Goal: Information Seeking & Learning: Learn about a topic

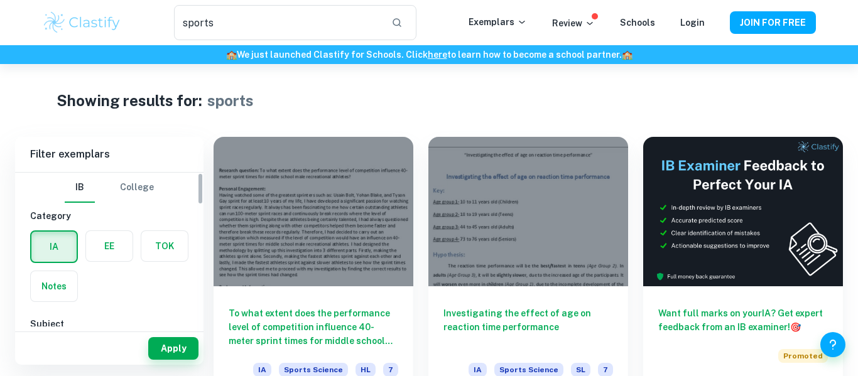
click at [95, 239] on label "button" at bounding box center [109, 246] width 46 height 30
click at [0, 0] on input "radio" at bounding box center [0, 0] width 0 height 0
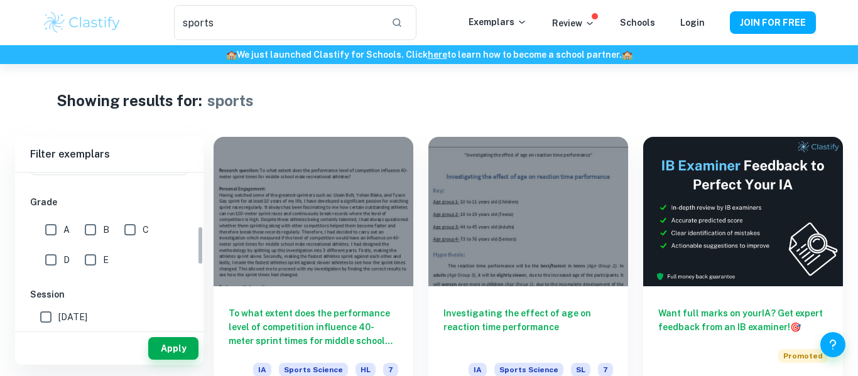
scroll to position [217, 0]
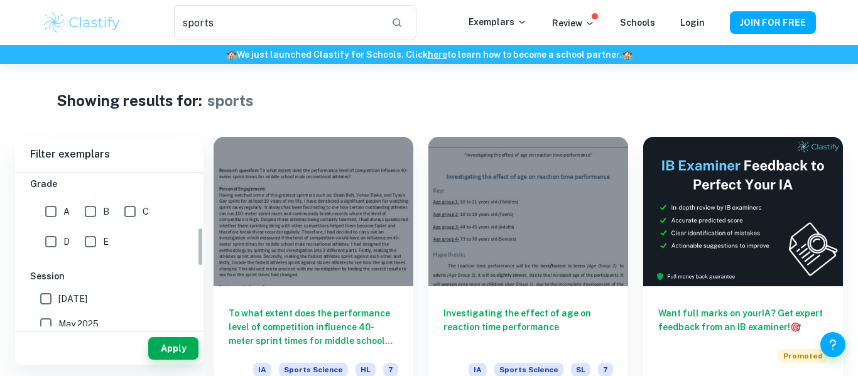
click at [43, 210] on input "A" at bounding box center [50, 211] width 25 height 25
checkbox input "true"
click at [176, 342] on button "Apply" at bounding box center [173, 348] width 50 height 23
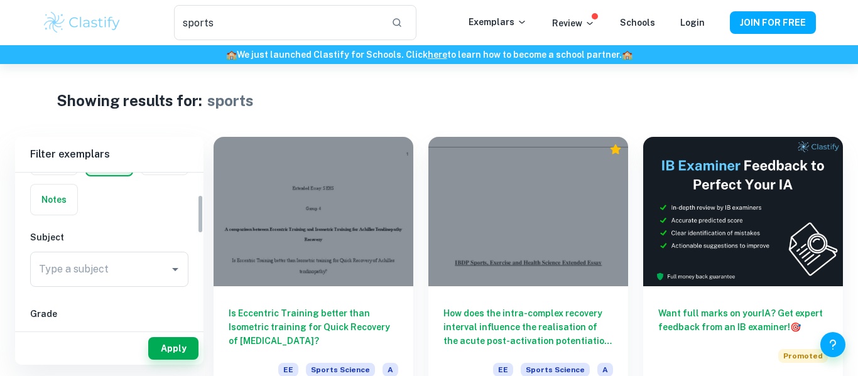
scroll to position [87, 0]
click at [107, 267] on input "Type a subject" at bounding box center [100, 269] width 128 height 24
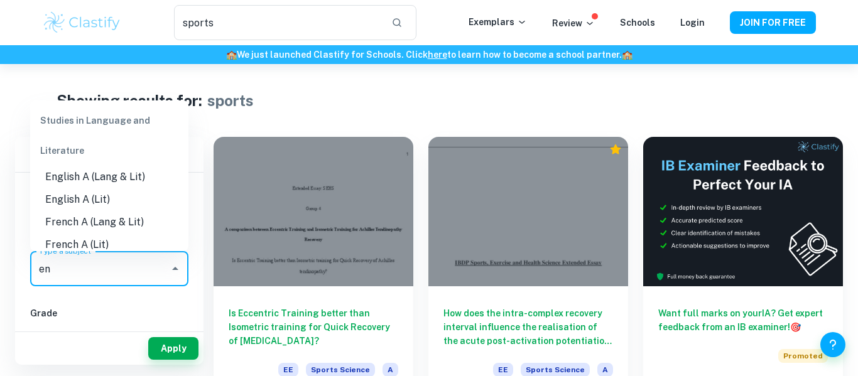
click at [141, 179] on li "English A (Lang & Lit)" at bounding box center [109, 177] width 158 height 23
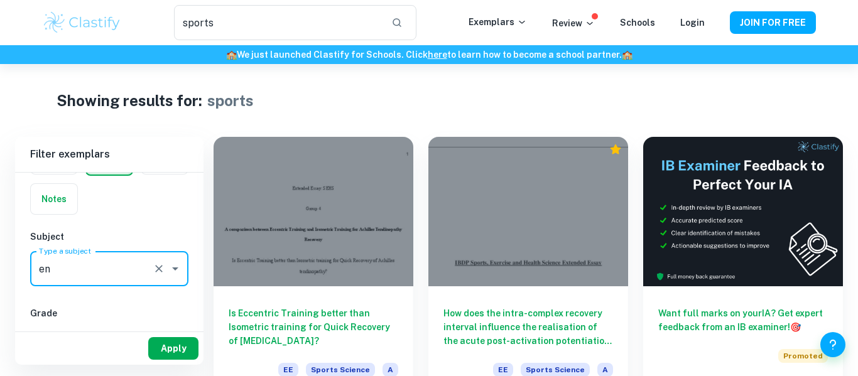
type input "English A (Lang & Lit)"
click at [173, 348] on button "Apply" at bounding box center [173, 348] width 50 height 23
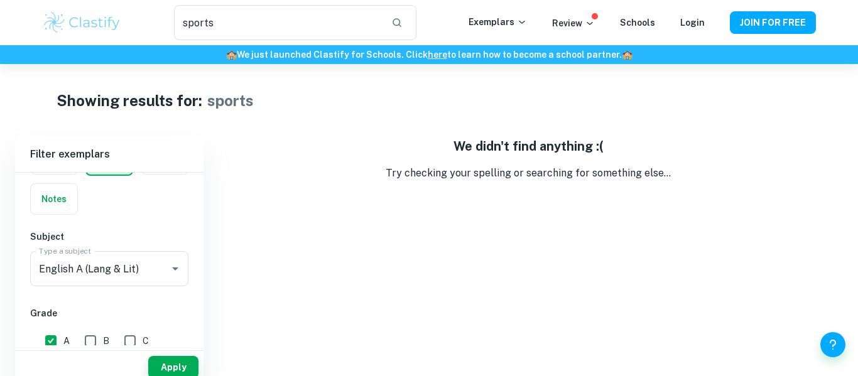
scroll to position [23, 0]
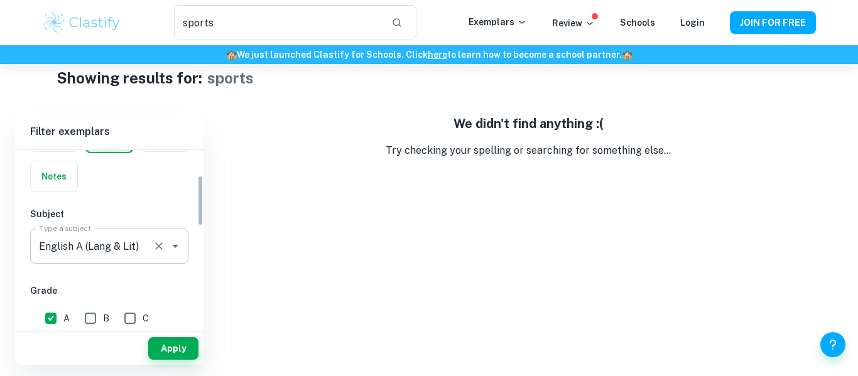
click at [158, 259] on div "English A ([PERSON_NAME] & Lit) Type a subject" at bounding box center [109, 246] width 158 height 35
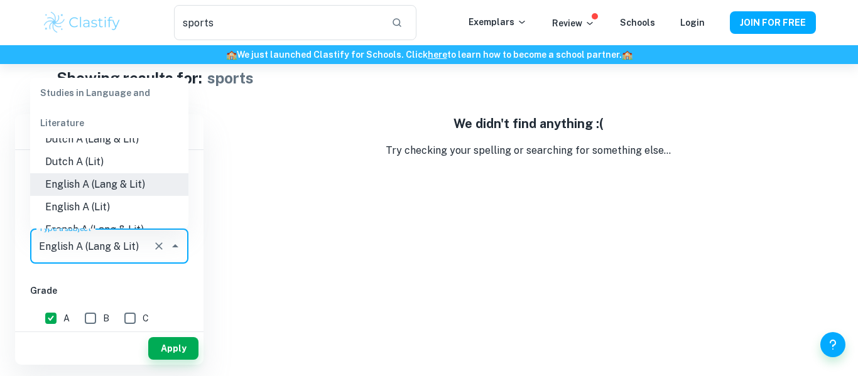
scroll to position [107, 0]
click at [113, 195] on li "English A (Lit)" at bounding box center [109, 205] width 158 height 23
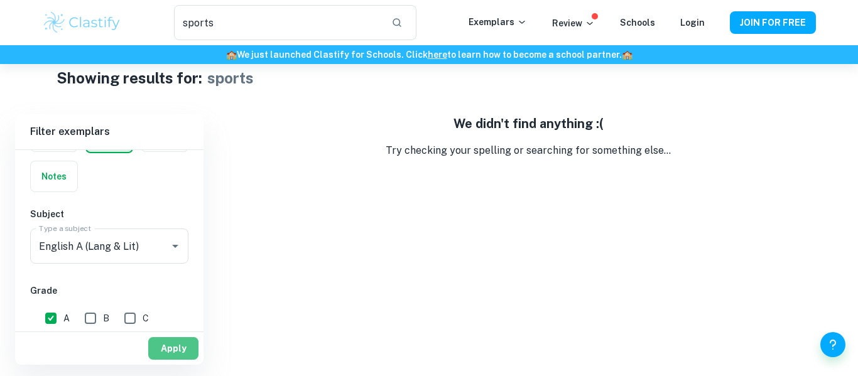
click at [174, 357] on button "Apply" at bounding box center [173, 348] width 50 height 23
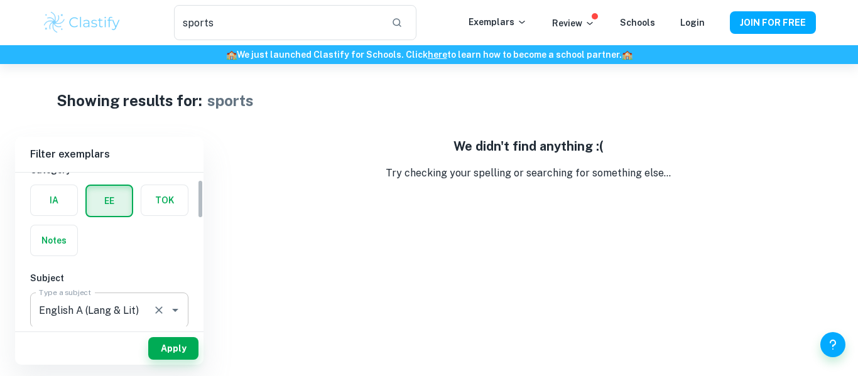
scroll to position [0, 0]
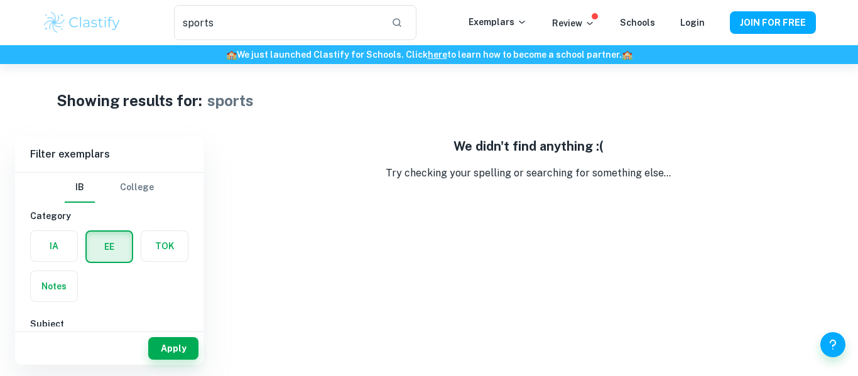
click at [108, 224] on div "EE" at bounding box center [105, 243] width 55 height 40
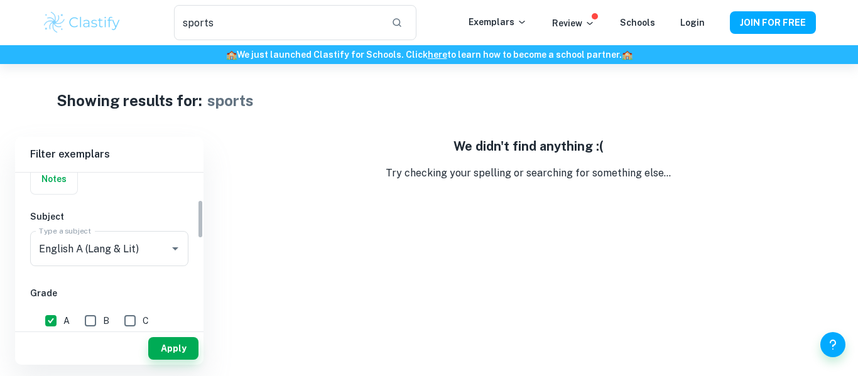
scroll to position [108, 0]
click at [120, 271] on div "IB College Category IA EE TOK Notes Subject Type a subject English A (Lang & Li…" at bounding box center [109, 368] width 188 height 607
click at [118, 252] on input "English A (Lang & Lit)" at bounding box center [92, 248] width 112 height 24
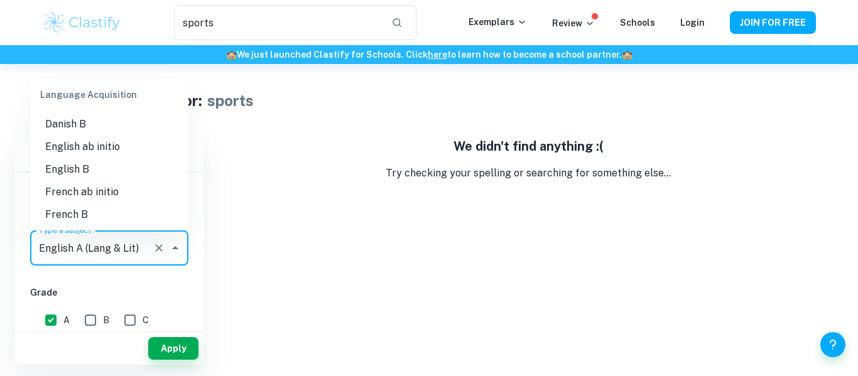
scroll to position [697, 0]
click at [101, 173] on li "English B" at bounding box center [109, 167] width 158 height 23
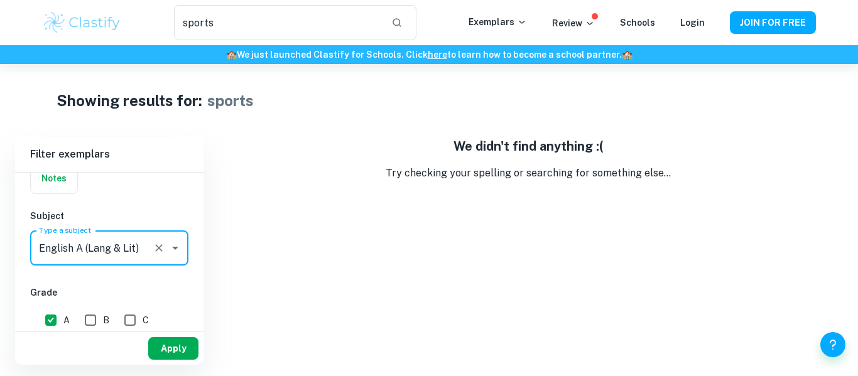
click at [175, 347] on button "Apply" at bounding box center [173, 348] width 50 height 23
click at [153, 262] on div "English A ([PERSON_NAME] & Lit) Type a subject" at bounding box center [109, 247] width 158 height 35
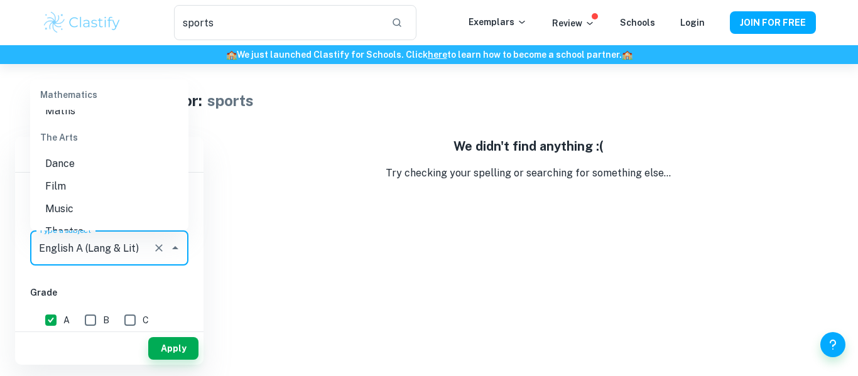
scroll to position [1607, 0]
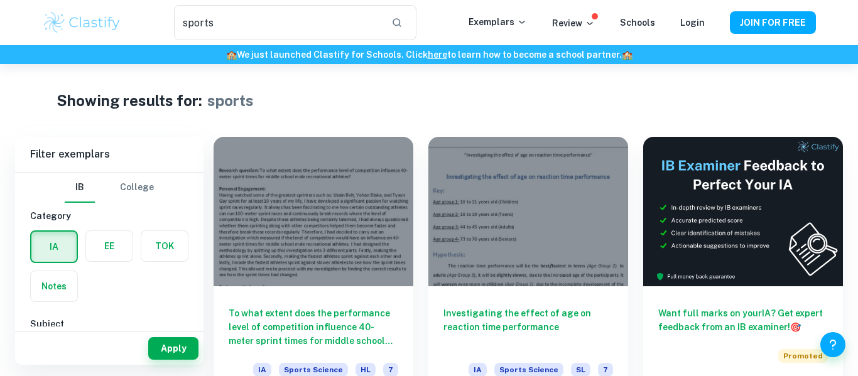
click at [125, 241] on label "button" at bounding box center [109, 246] width 46 height 30
click at [0, 0] on input "radio" at bounding box center [0, 0] width 0 height 0
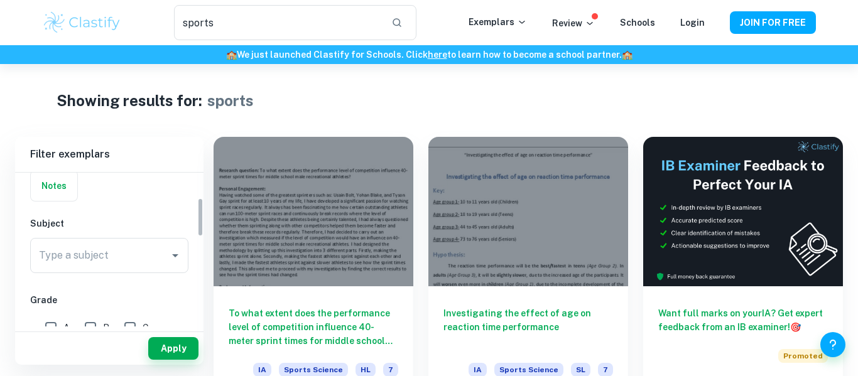
scroll to position [109, 0]
click at [105, 234] on div "Type a subject" at bounding box center [109, 247] width 158 height 35
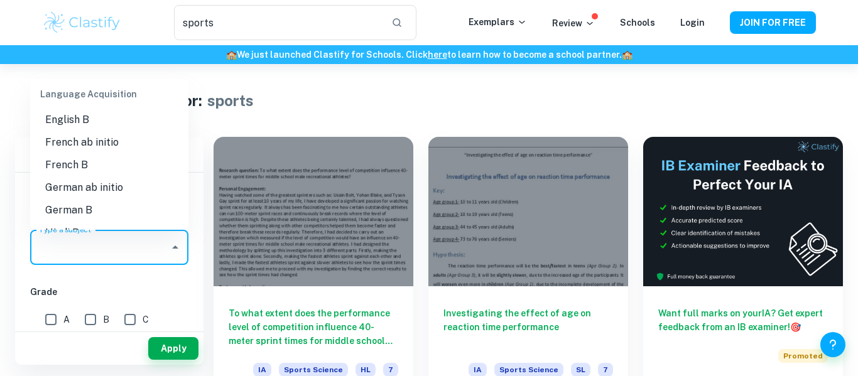
scroll to position [752, 0]
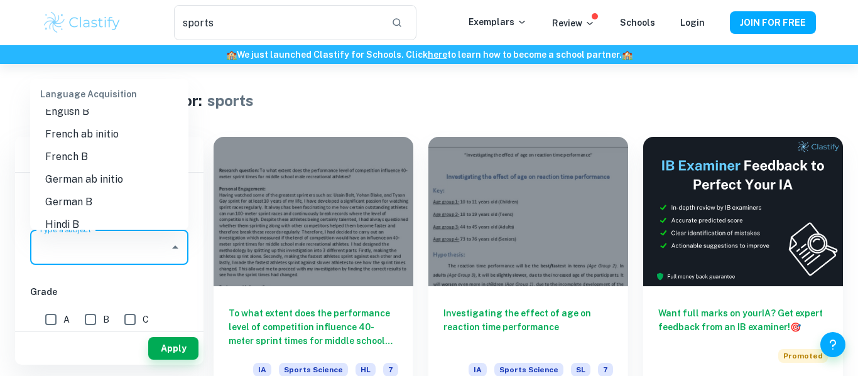
click at [73, 119] on li "English B" at bounding box center [109, 111] width 158 height 23
type input "English B"
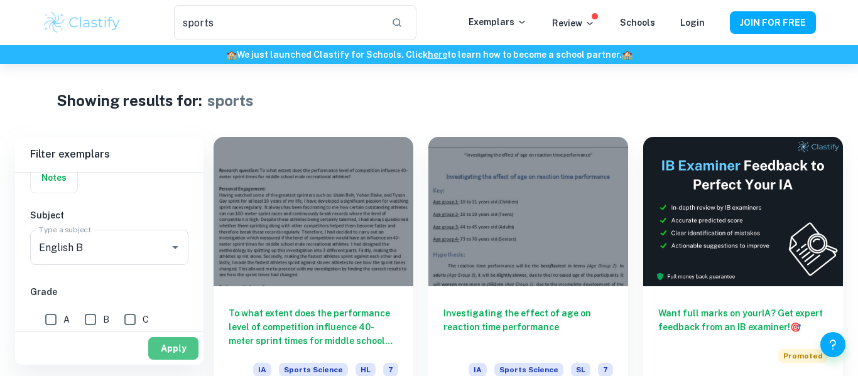
click at [163, 350] on button "Apply" at bounding box center [173, 348] width 50 height 23
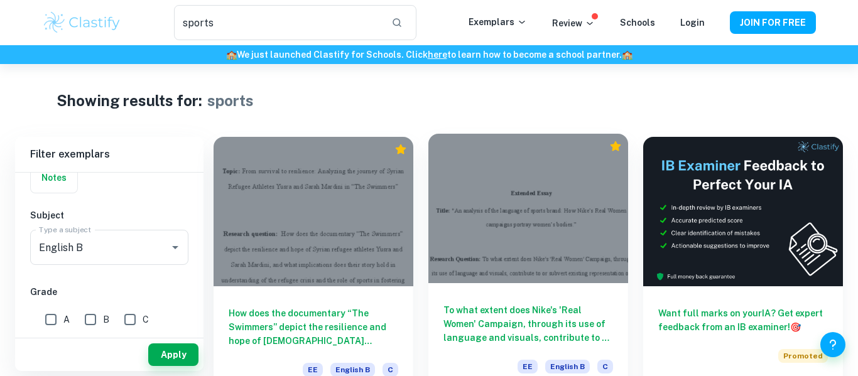
scroll to position [64, 0]
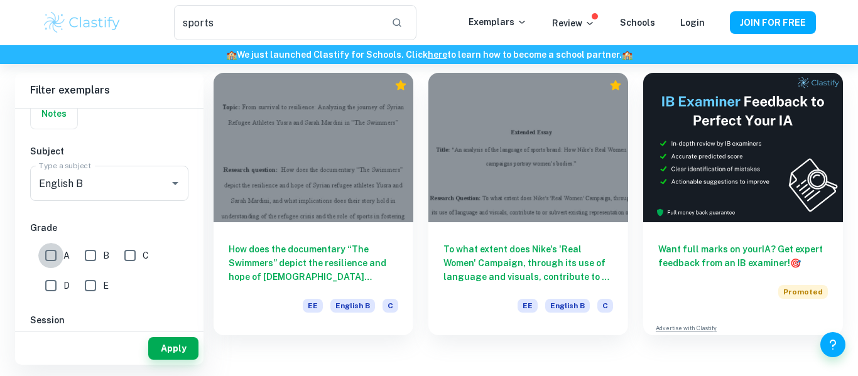
click at [56, 259] on input "A" at bounding box center [50, 255] width 25 height 25
checkbox input "true"
click at [186, 353] on button "Apply" at bounding box center [173, 348] width 50 height 23
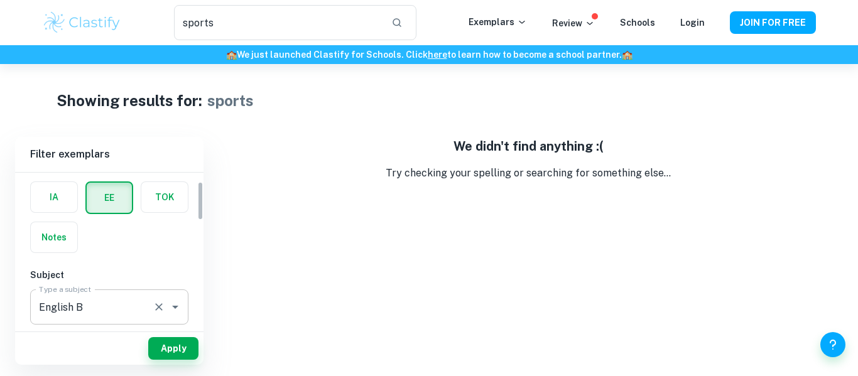
scroll to position [36, 0]
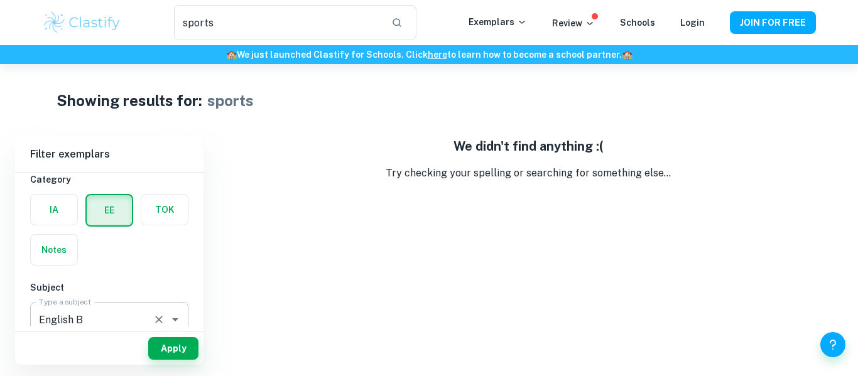
click at [107, 322] on input "English B" at bounding box center [92, 320] width 112 height 24
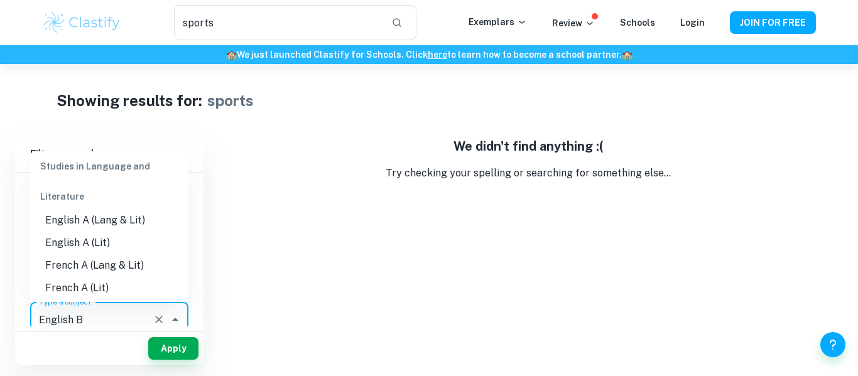
scroll to position [140, 0]
click at [118, 229] on li "English A (Lang & Lit)" at bounding box center [109, 223] width 158 height 23
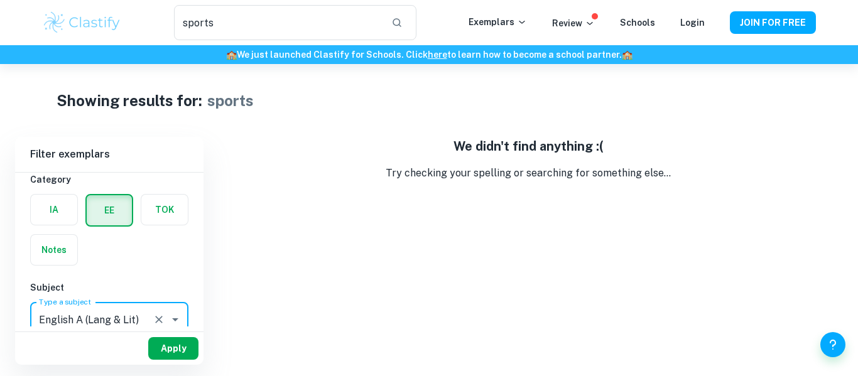
click at [177, 340] on button "Apply" at bounding box center [173, 348] width 50 height 23
drag, startPoint x: 150, startPoint y: 318, endPoint x: 133, endPoint y: 318, distance: 17.0
click at [133, 318] on div "English A ([PERSON_NAME] & Lit) Type a subject" at bounding box center [109, 319] width 158 height 35
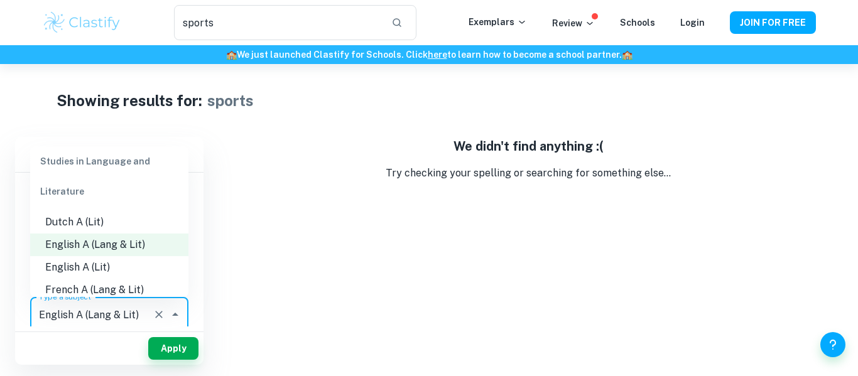
scroll to position [119, 0]
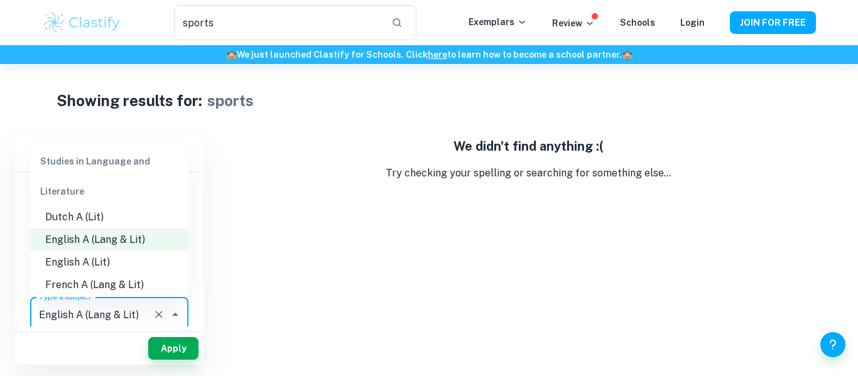
click at [120, 264] on li "English A (Lit)" at bounding box center [109, 262] width 158 height 23
type input "English A (Lit)"
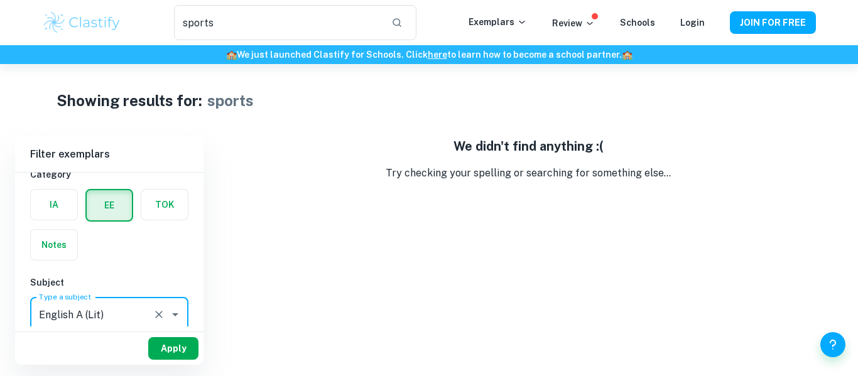
click at [176, 347] on button "Apply" at bounding box center [173, 348] width 50 height 23
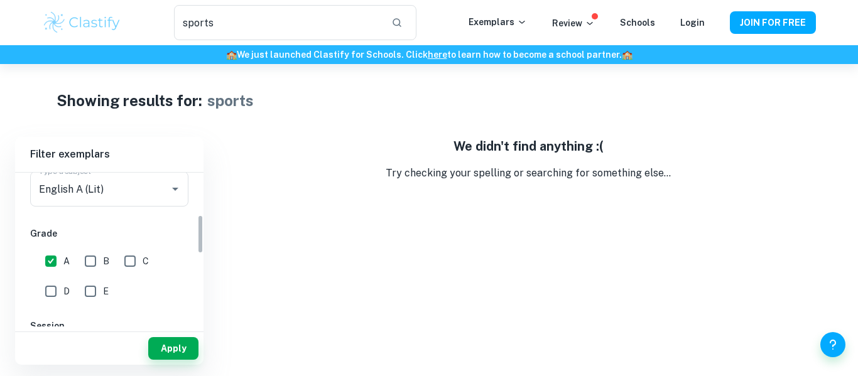
scroll to position [192, 0]
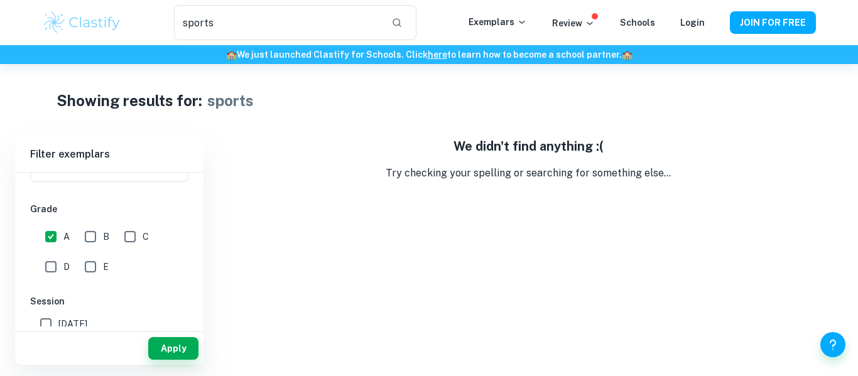
click at [88, 229] on input "B" at bounding box center [90, 236] width 25 height 25
click at [89, 235] on input "B" at bounding box center [90, 236] width 25 height 25
click at [95, 231] on input "B" at bounding box center [90, 236] width 25 height 25
checkbox input "true"
click at [181, 350] on button "Apply" at bounding box center [173, 348] width 50 height 23
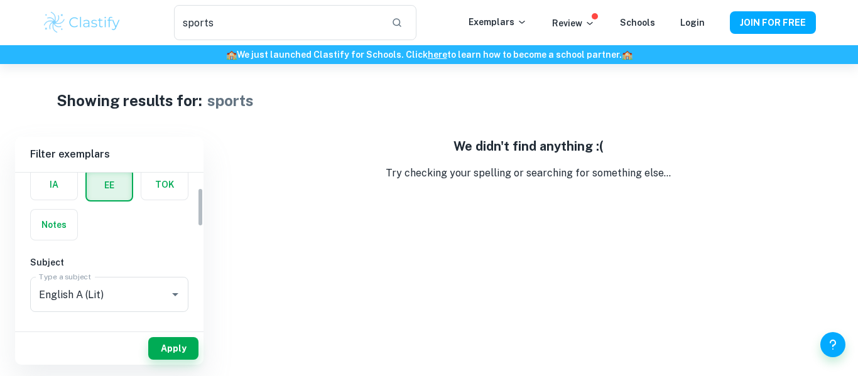
scroll to position [0, 0]
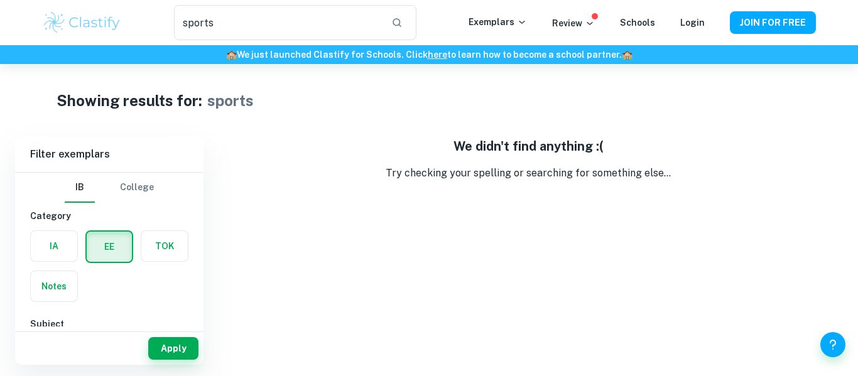
click at [111, 246] on label "button" at bounding box center [109, 247] width 45 height 30
click at [0, 0] on input "radio" at bounding box center [0, 0] width 0 height 0
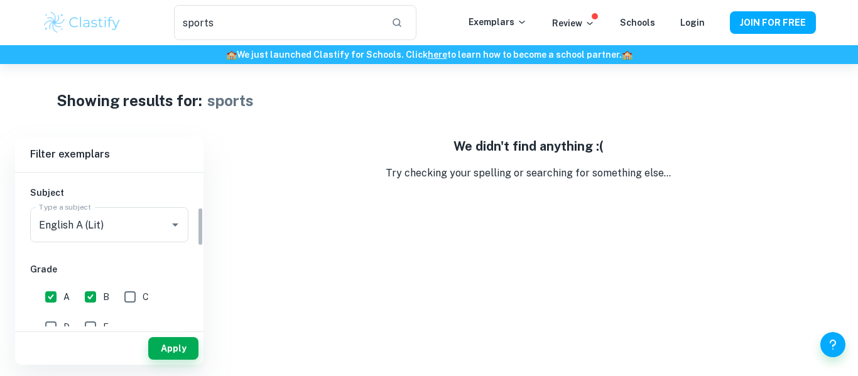
scroll to position [126, 0]
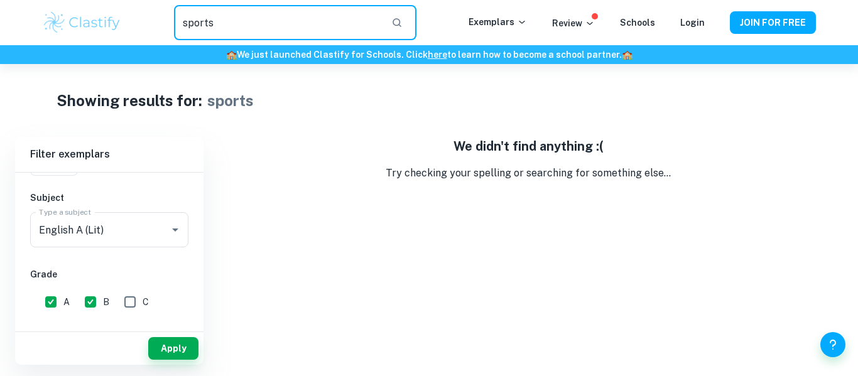
click at [301, 17] on input "sports" at bounding box center [277, 22] width 207 height 35
type input "s"
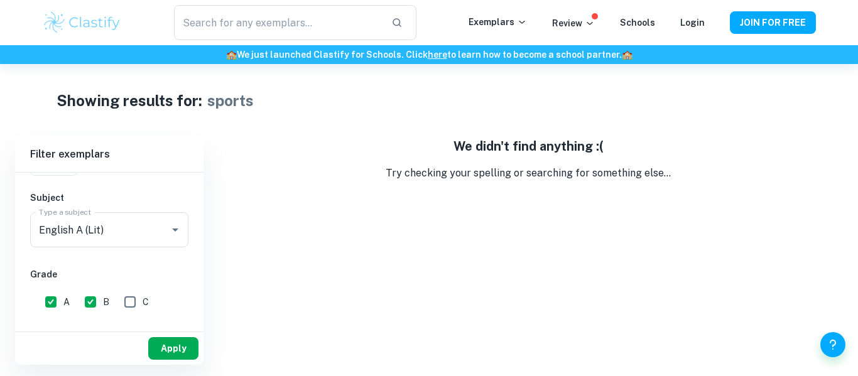
click at [158, 354] on button "Apply" at bounding box center [173, 348] width 50 height 23
type input "sports"
click at [170, 349] on button "Apply" at bounding box center [173, 348] width 50 height 23
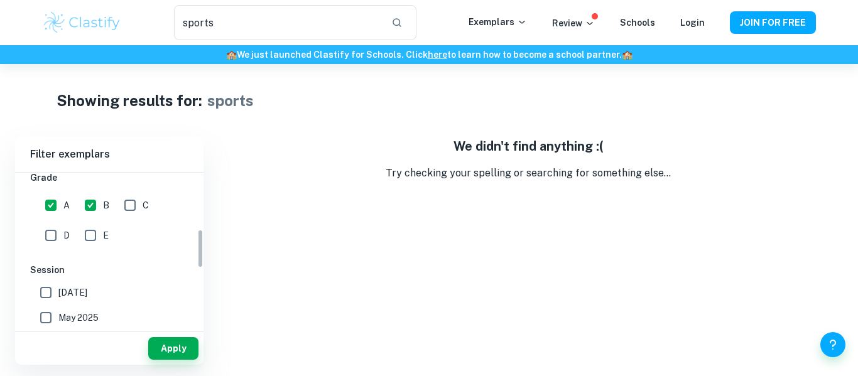
scroll to position [172, 0]
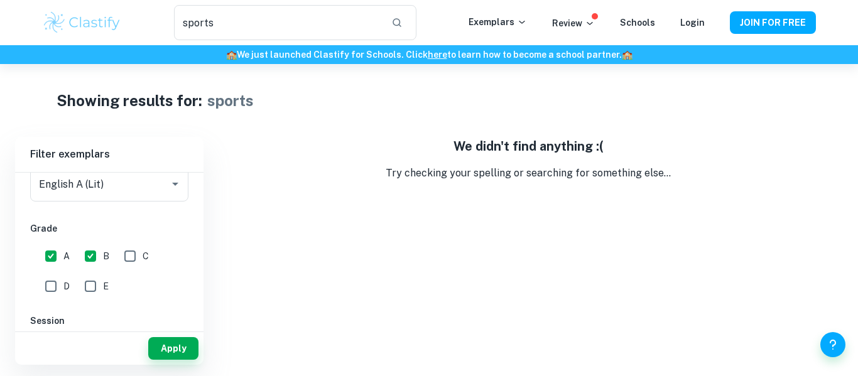
click at [130, 257] on input "C" at bounding box center [129, 256] width 25 height 25
checkbox input "true"
click at [178, 360] on div "Apply" at bounding box center [109, 348] width 188 height 33
click at [173, 304] on div "IB College Category IA EE TOK Notes Subject Type a subject English A (Lit) Type…" at bounding box center [109, 304] width 188 height 607
click at [176, 344] on button "Apply" at bounding box center [173, 348] width 50 height 23
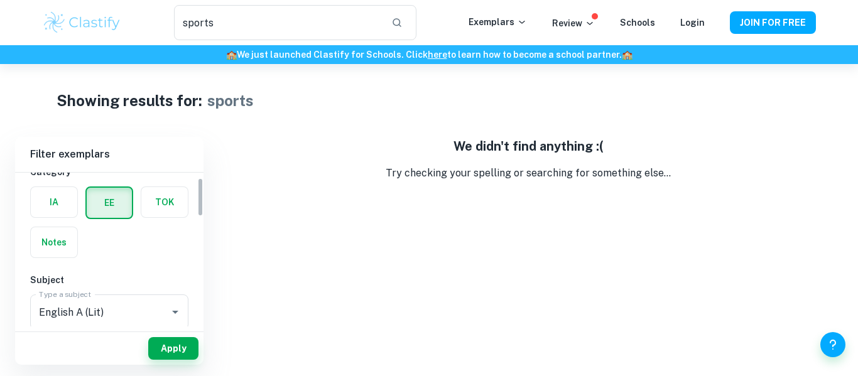
scroll to position [0, 0]
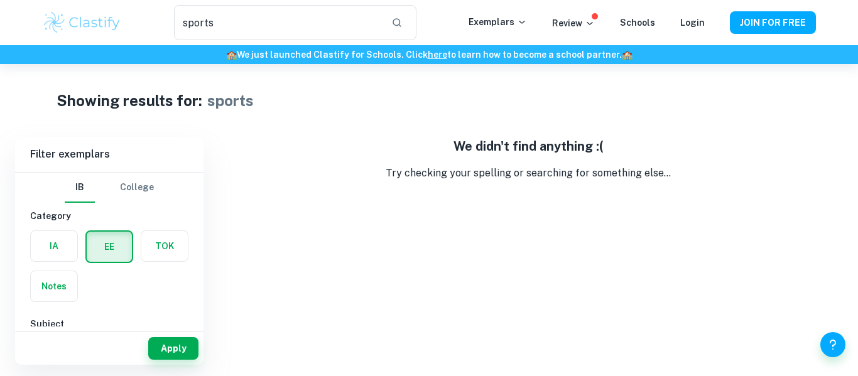
click at [124, 255] on label "button" at bounding box center [109, 247] width 45 height 30
click at [0, 0] on input "radio" at bounding box center [0, 0] width 0 height 0
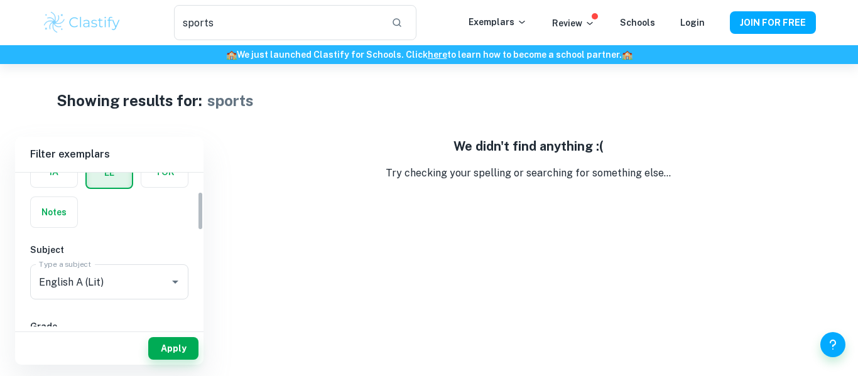
scroll to position [77, 0]
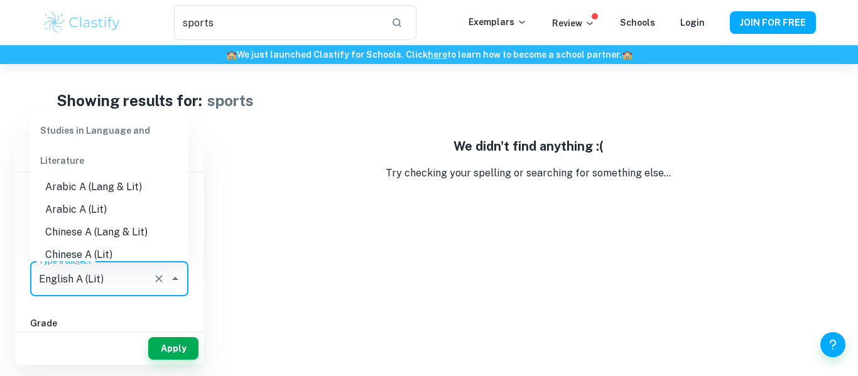
click at [142, 288] on input "English A (Lit)" at bounding box center [92, 279] width 112 height 24
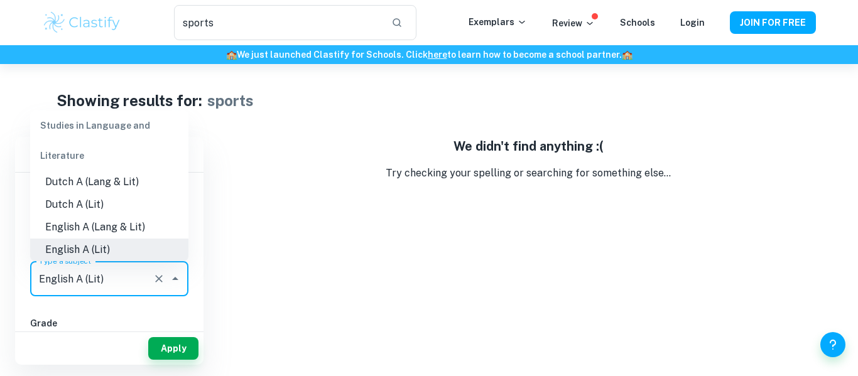
click at [156, 275] on icon "Clear" at bounding box center [159, 279] width 13 height 13
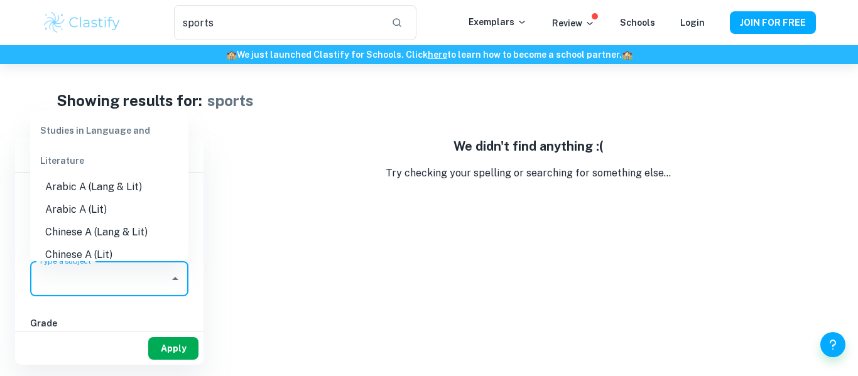
click at [182, 352] on button "Apply" at bounding box center [173, 348] width 50 height 23
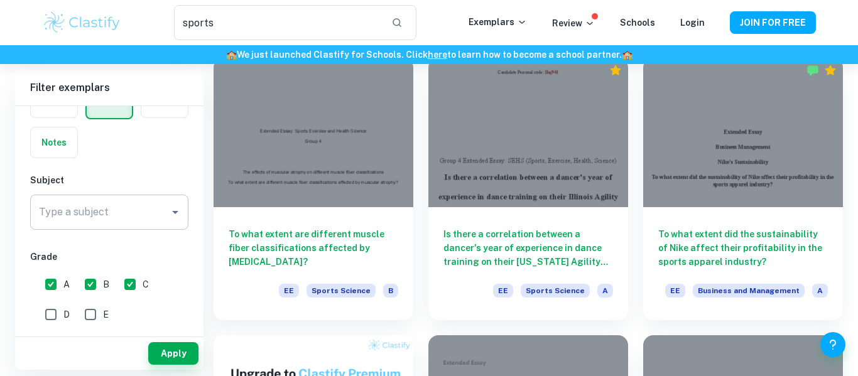
scroll to position [365, 0]
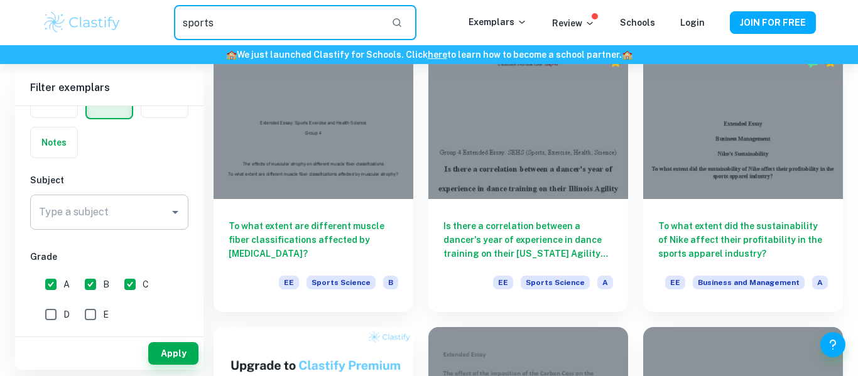
drag, startPoint x: 317, startPoint y: 11, endPoint x: 71, endPoint y: -9, distance: 247.0
type input "english"
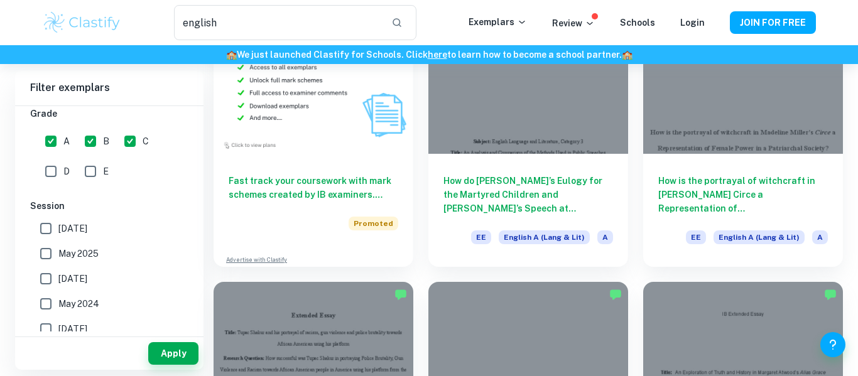
scroll to position [689, 0]
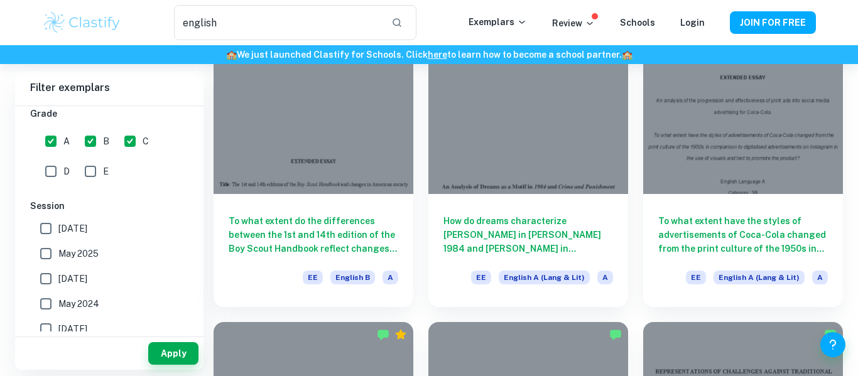
scroll to position [1207, 0]
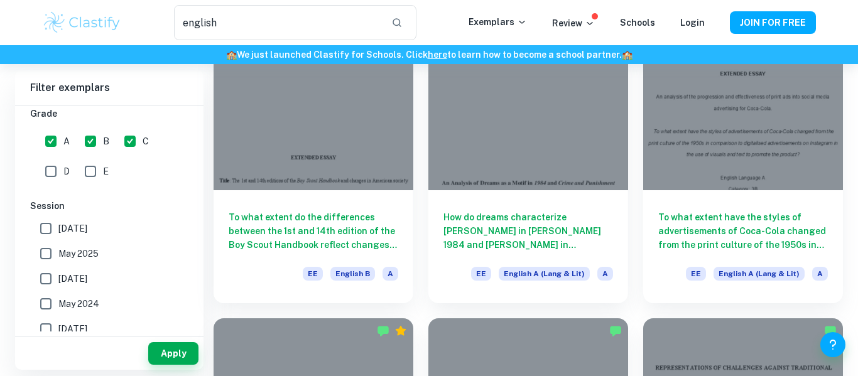
click at [495, 282] on div "EE English A (Lang & Lit) A" at bounding box center [542, 277] width 142 height 21
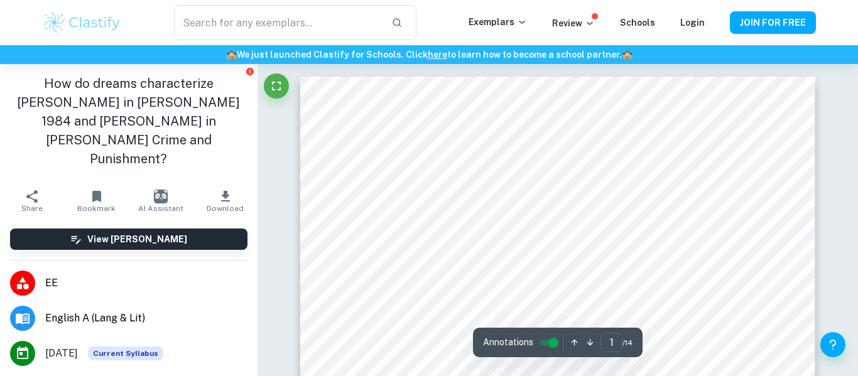
type input "english"
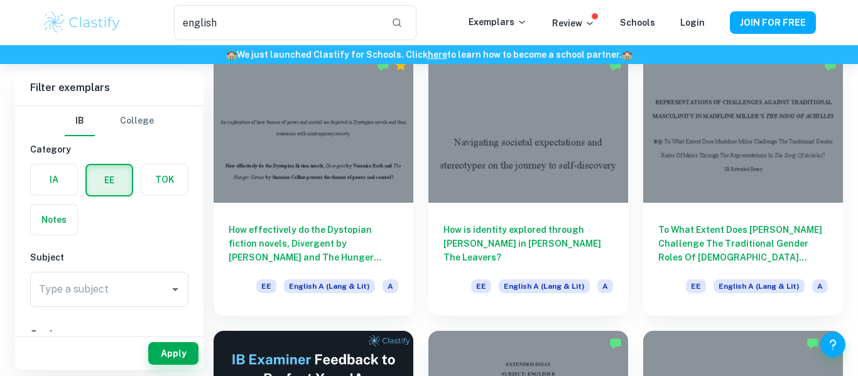
scroll to position [1474, 0]
click at [639, 293] on div "To What Extent Does [PERSON_NAME] Challenge The Traditional Gender Roles Of [DE…" at bounding box center [735, 176] width 215 height 278
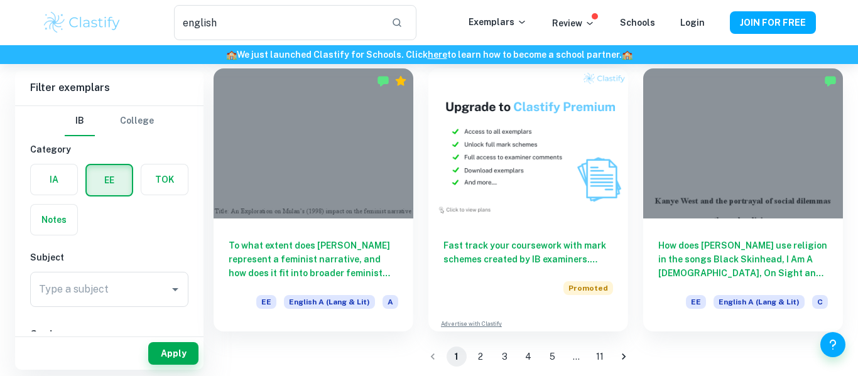
scroll to position [2019, 0]
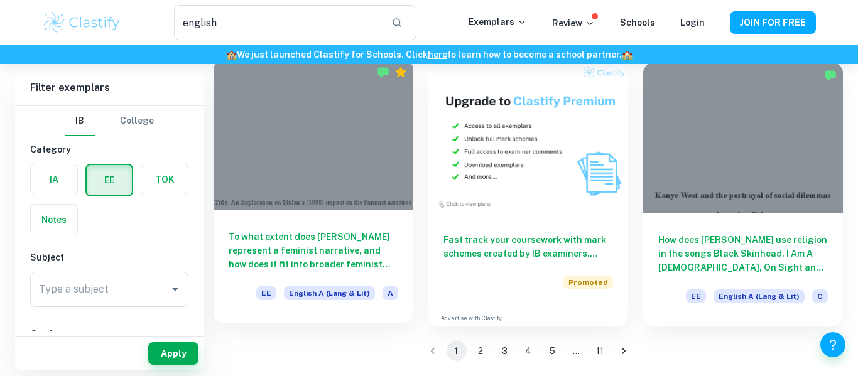
click at [294, 244] on h6 "To what extent does [PERSON_NAME] represent a feminist narrative, and how does …" at bounding box center [314, 250] width 170 height 41
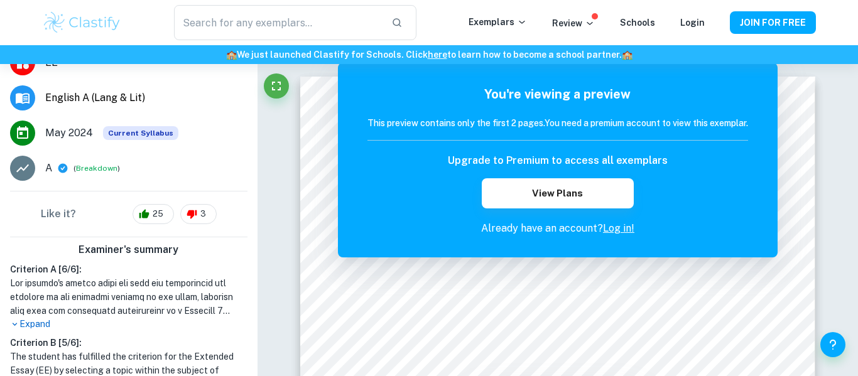
scroll to position [227, 0]
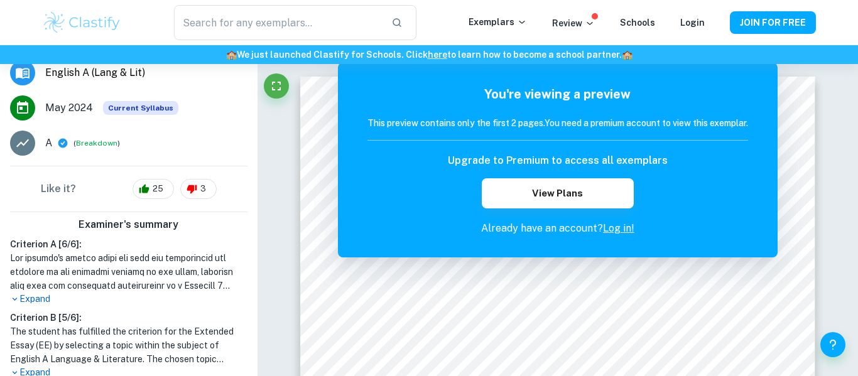
type input "english"
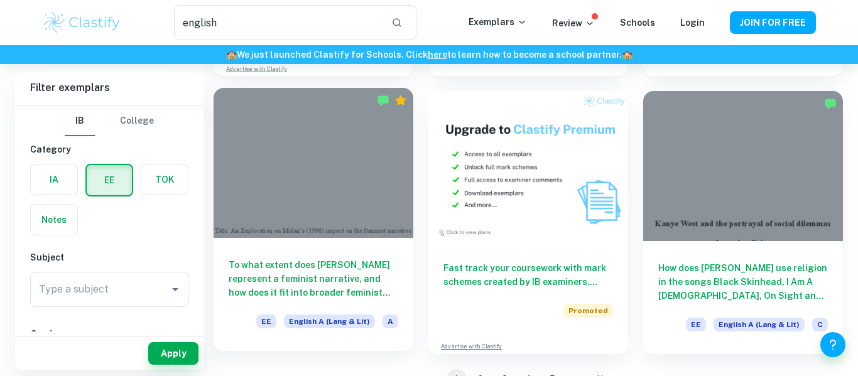
scroll to position [2019, 0]
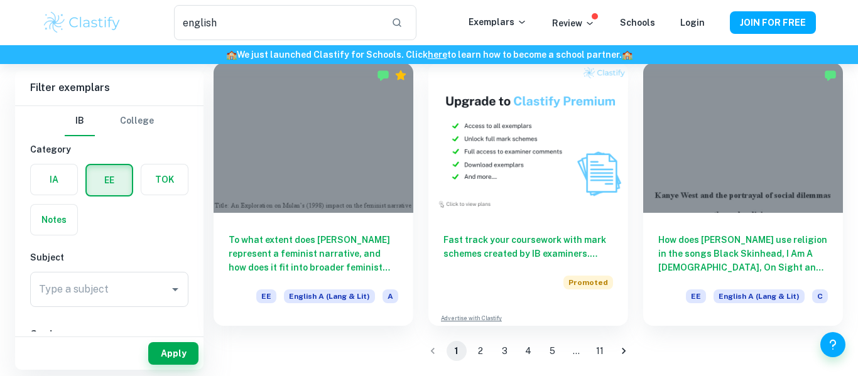
click at [471, 358] on li "2" at bounding box center [480, 351] width 24 height 20
click at [477, 358] on button "2" at bounding box center [480, 351] width 20 height 20
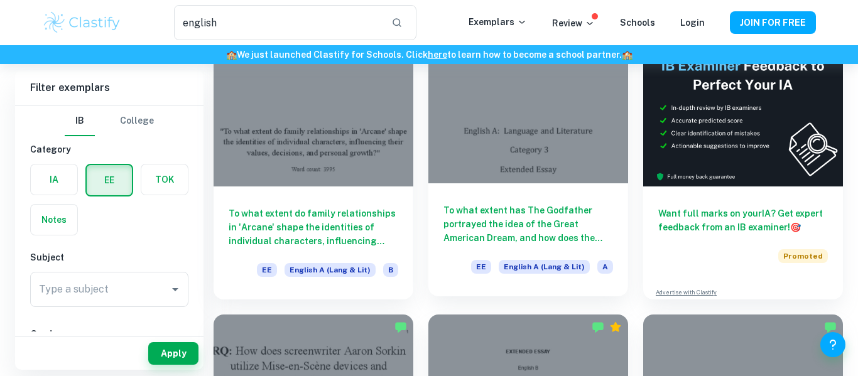
scroll to position [102, 0]
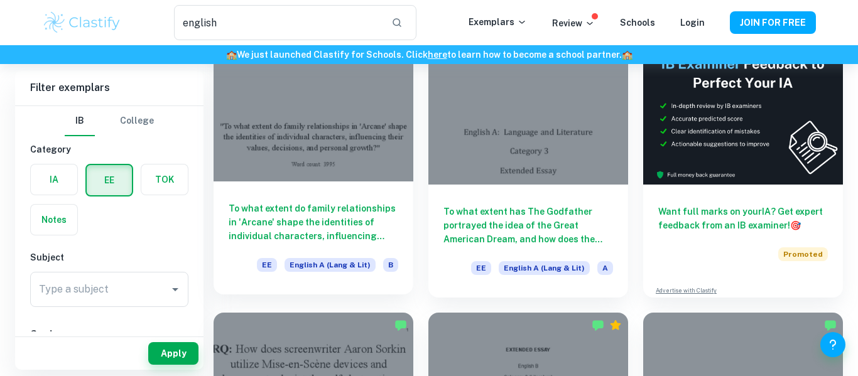
click at [343, 185] on div "To what extent do family relationships in 'Arcane' shape the identities of indi…" at bounding box center [313, 237] width 200 height 113
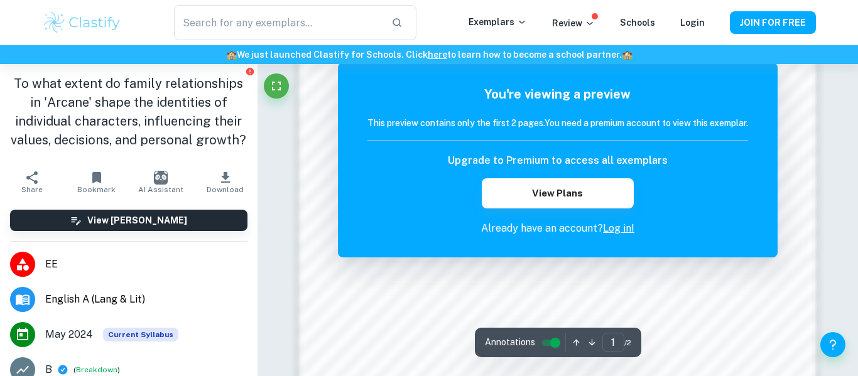
scroll to position [1125, 0]
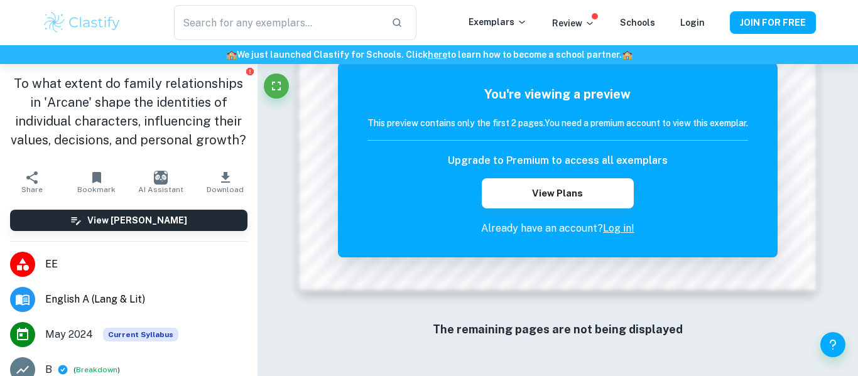
type input "english"
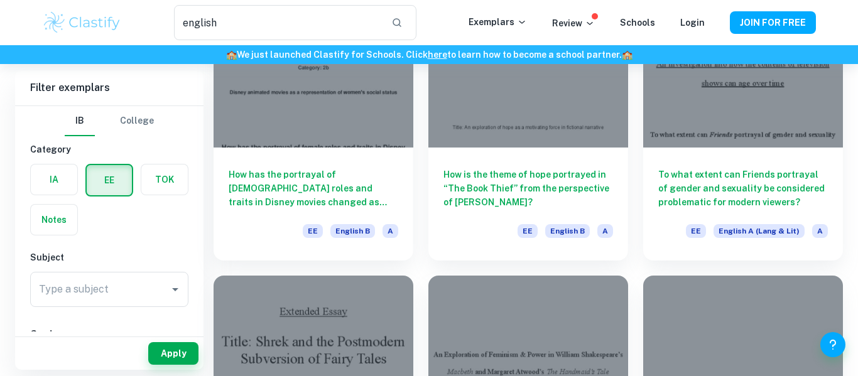
scroll to position [1251, 0]
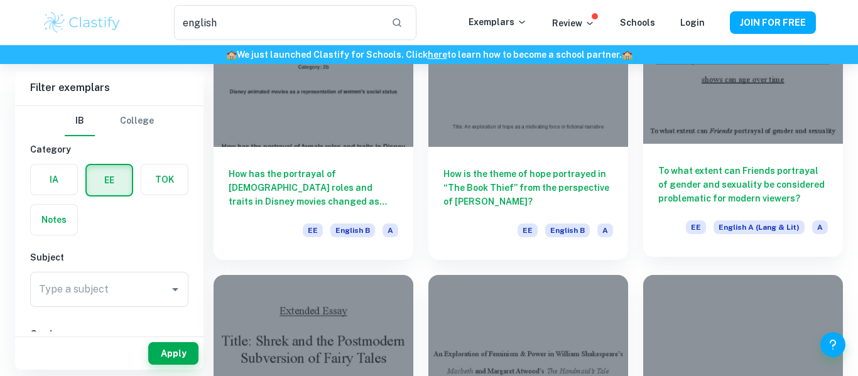
click at [772, 174] on h6 "To what extent can Friends portrayal of gender and sexuality be considered prob…" at bounding box center [743, 184] width 170 height 41
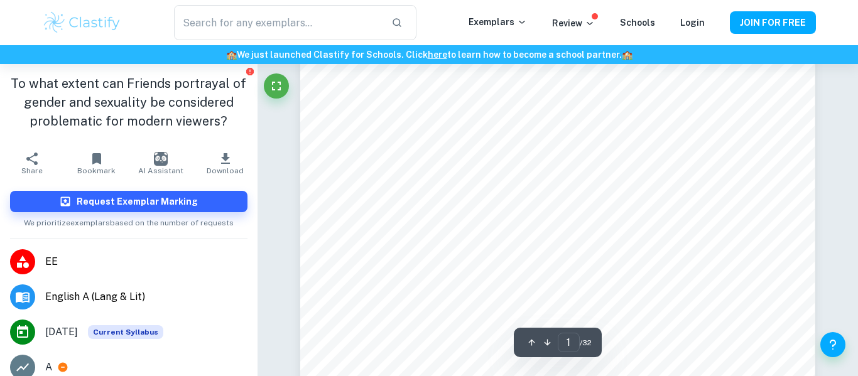
scroll to position [133, 0]
click at [586, 338] on span "/ 32" at bounding box center [586, 342] width 12 height 11
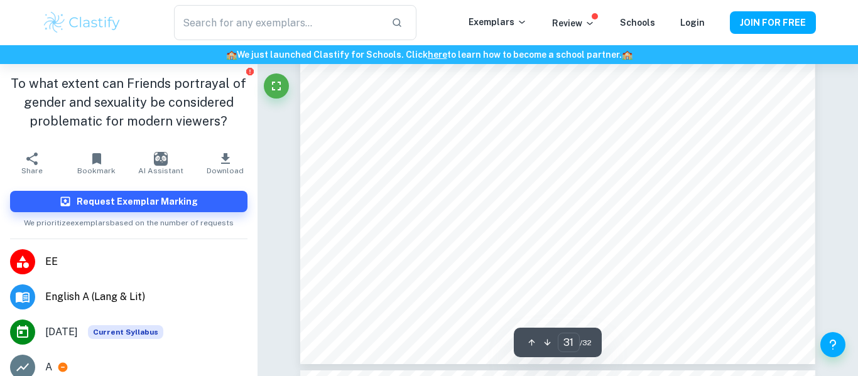
type input "32"
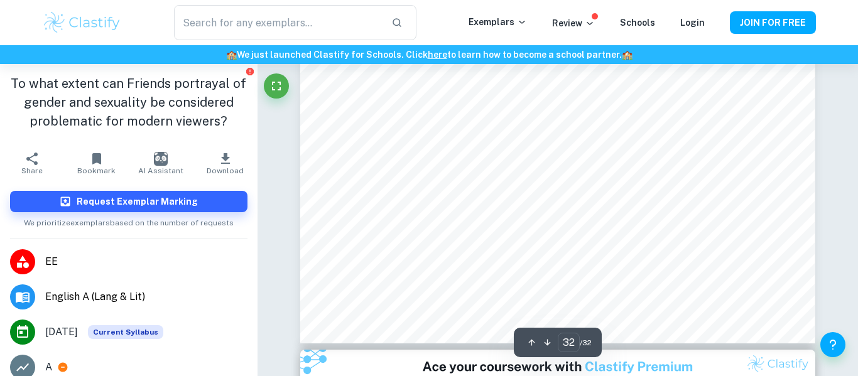
scroll to position [23733, 0]
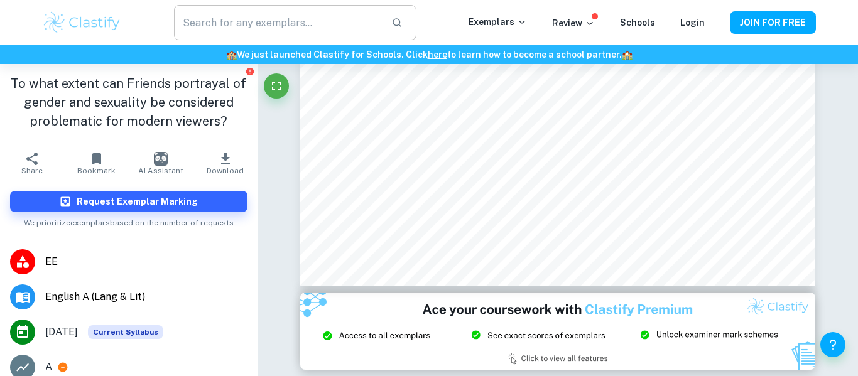
type input "english"
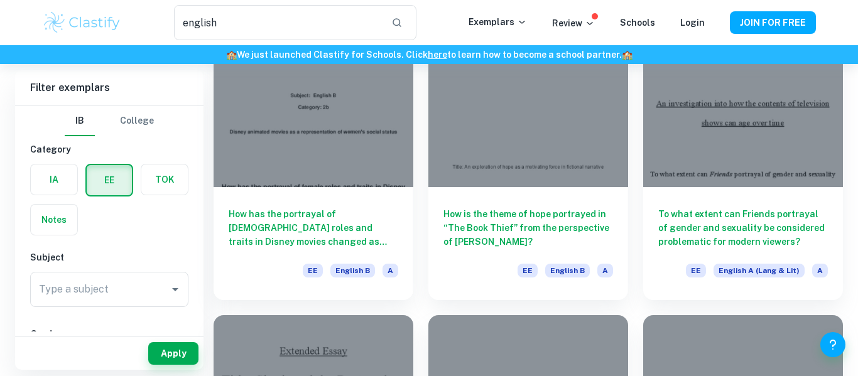
scroll to position [1208, 0]
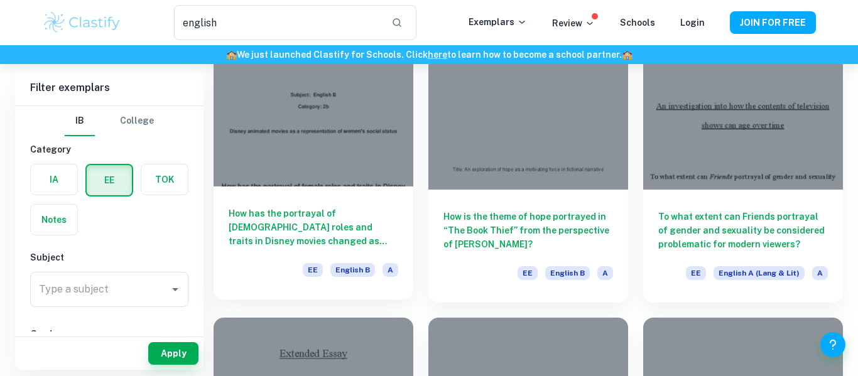
click at [373, 185] on div at bounding box center [313, 111] width 200 height 149
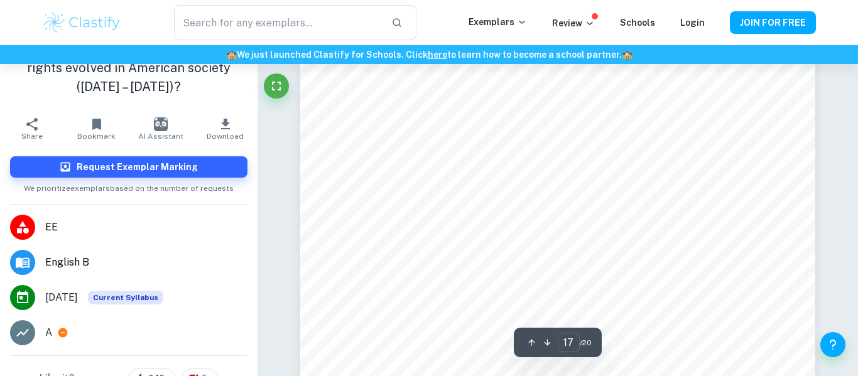
scroll to position [12203, 0]
type input "15"
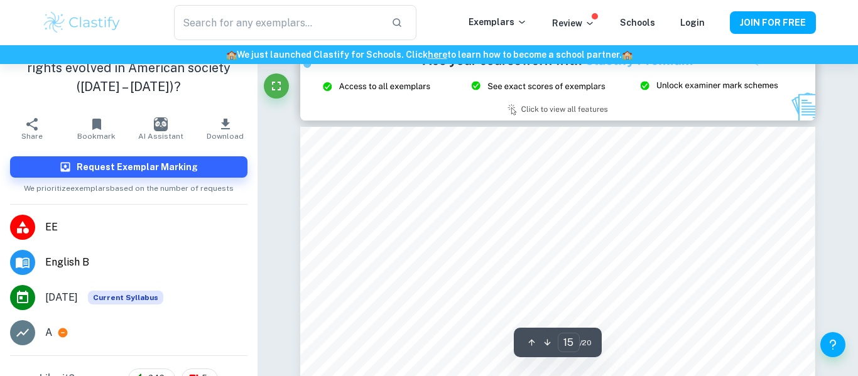
scroll to position [10557, 0]
